Goal: Navigation & Orientation: Find specific page/section

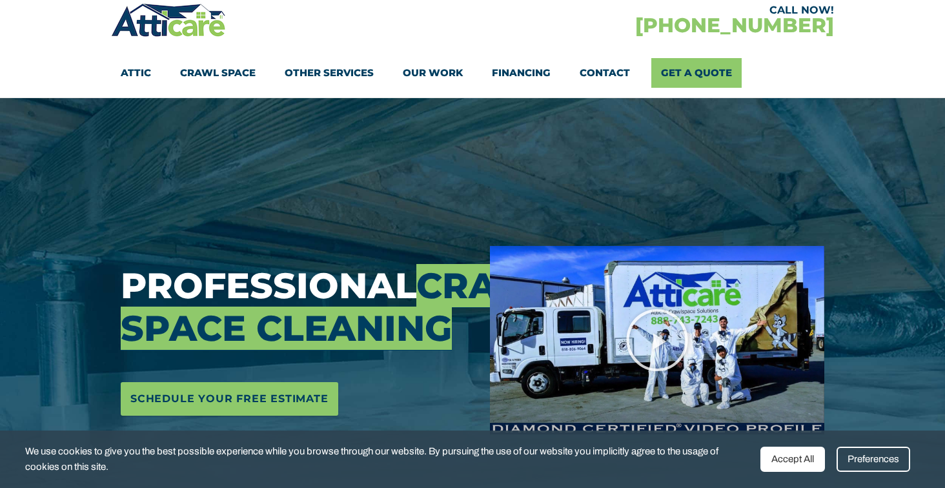
scroll to position [52, 0]
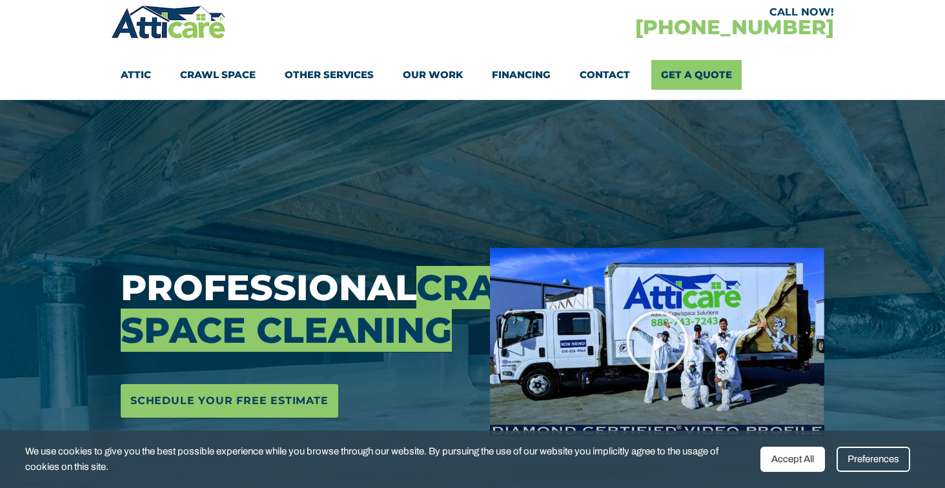
click at [419, 70] on link "Our Work" at bounding box center [433, 75] width 60 height 30
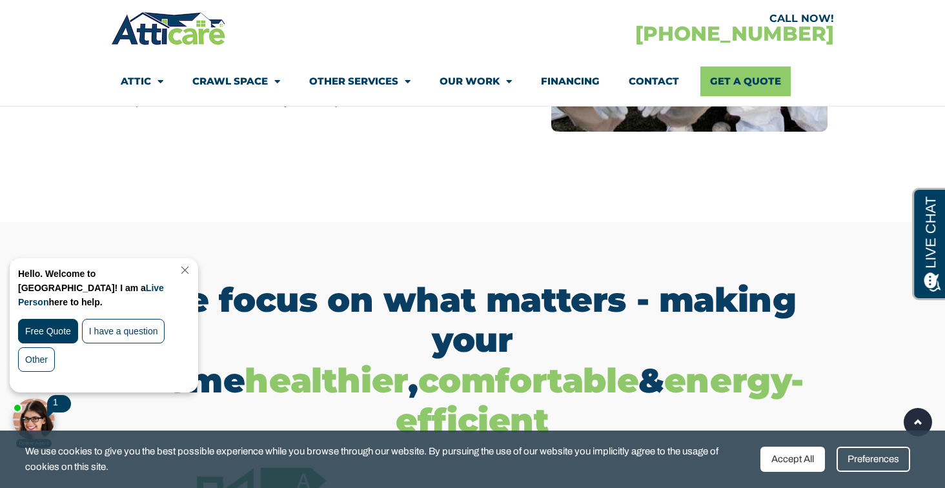
scroll to position [641, 0]
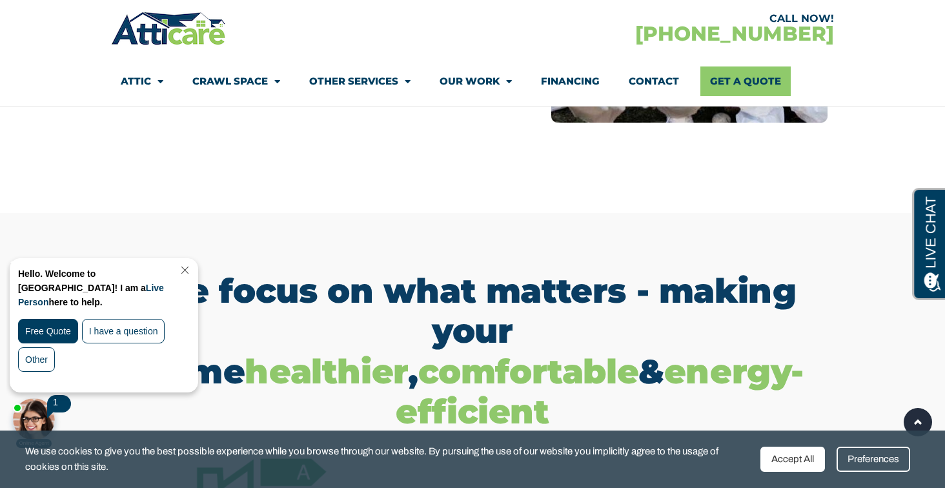
click at [192, 265] on link "Close Chat" at bounding box center [183, 270] width 17 height 10
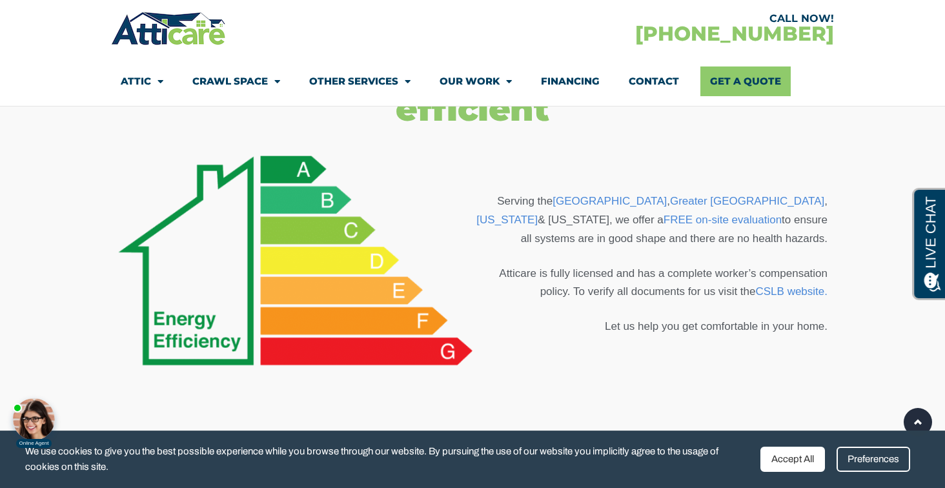
scroll to position [930, 0]
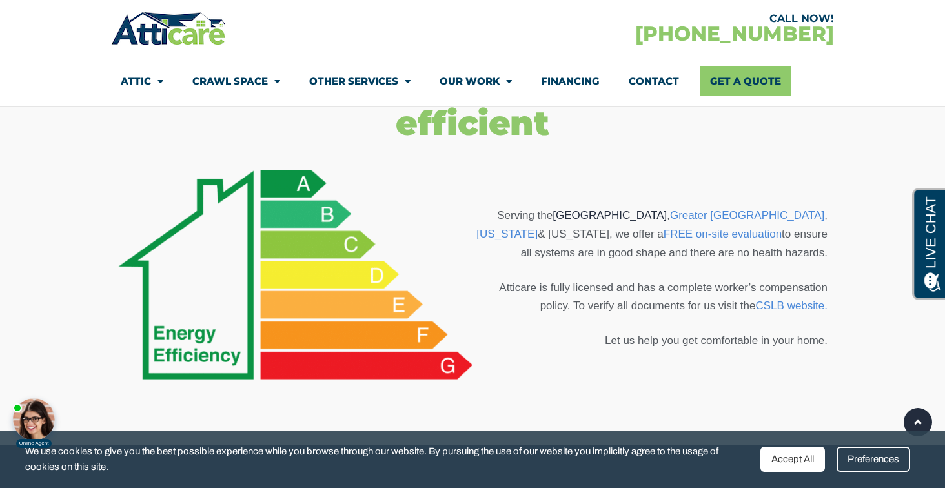
click at [599, 209] on link "[GEOGRAPHIC_DATA]" at bounding box center [609, 215] width 114 height 12
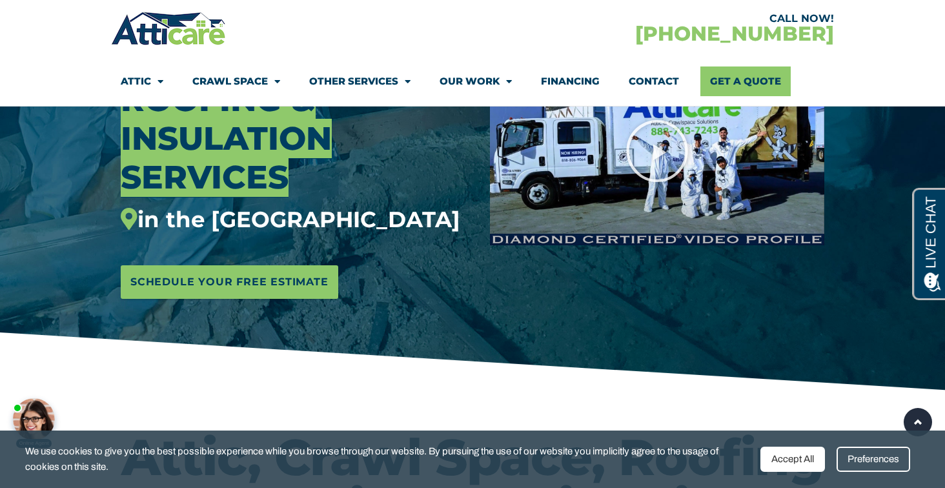
scroll to position [74, 0]
